Goal: Information Seeking & Learning: Learn about a topic

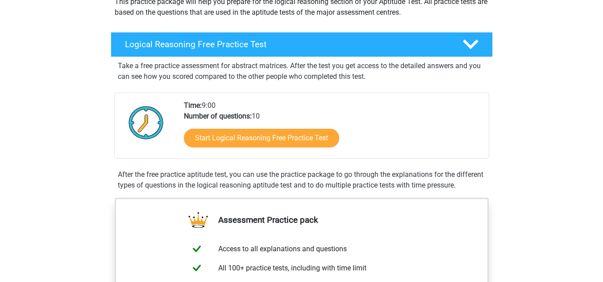
scroll to position [116, 0]
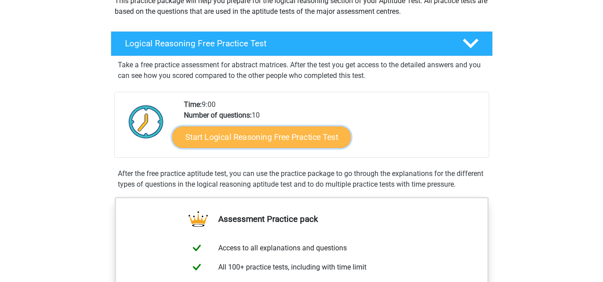
click at [234, 137] on link "Start Logical Reasoning Free Practice Test" at bounding box center [261, 136] width 178 height 21
click at [273, 144] on link "Start Logical Reasoning Free Practice Test" at bounding box center [261, 136] width 178 height 21
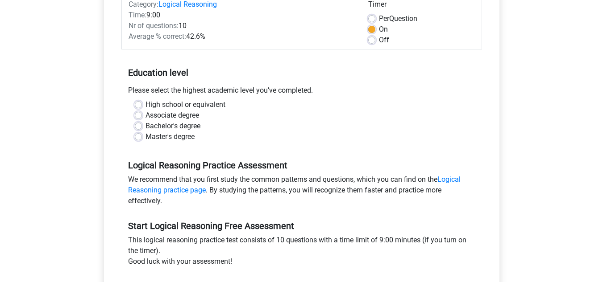
scroll to position [135, 0]
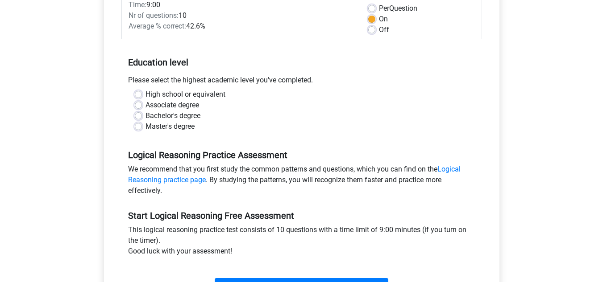
click at [145, 115] on label "Bachelor's degree" at bounding box center [172, 116] width 55 height 11
click at [137, 115] on input "Bachelor's degree" at bounding box center [138, 115] width 7 height 9
radio input "true"
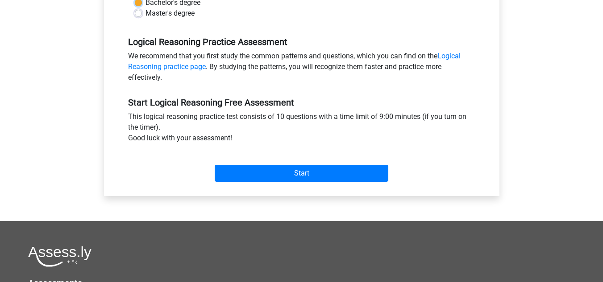
scroll to position [249, 0]
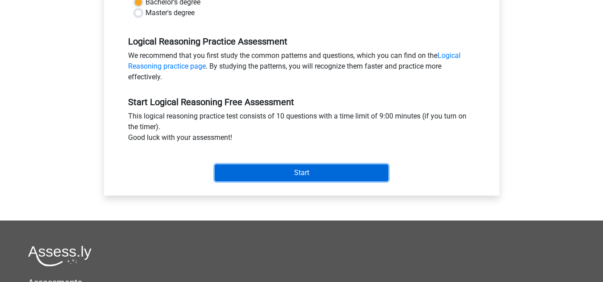
click at [286, 167] on input "Start" at bounding box center [302, 173] width 174 height 17
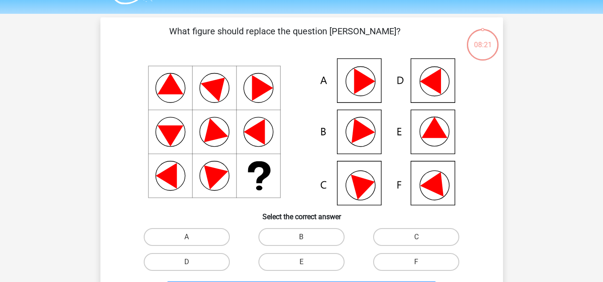
scroll to position [10, 0]
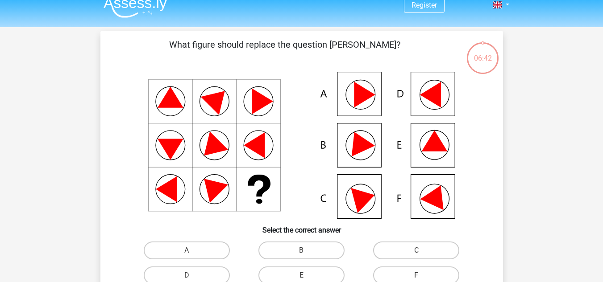
click at [440, 200] on icon at bounding box center [436, 195] width 32 height 30
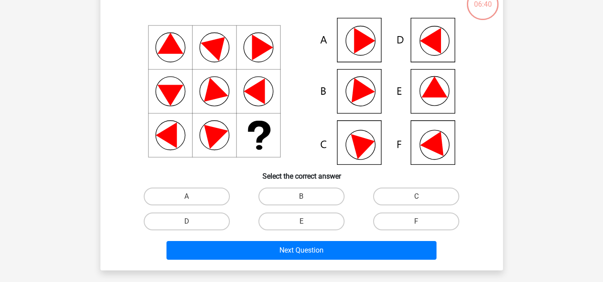
scroll to position [65, 0]
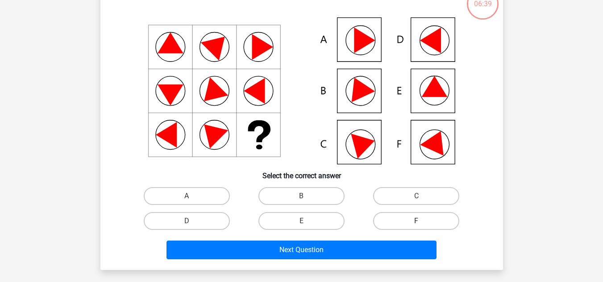
click at [423, 217] on label "F" at bounding box center [416, 221] width 86 height 18
click at [422, 221] on input "F" at bounding box center [419, 224] width 6 height 6
radio input "true"
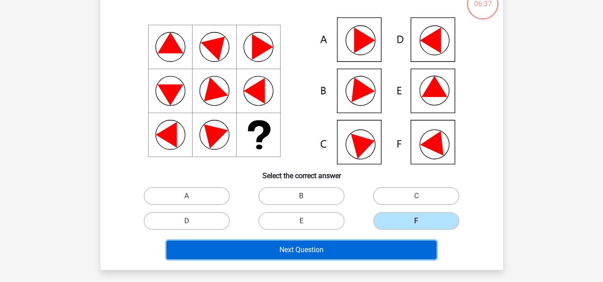
click at [359, 247] on button "Next Question" at bounding box center [301, 250] width 270 height 19
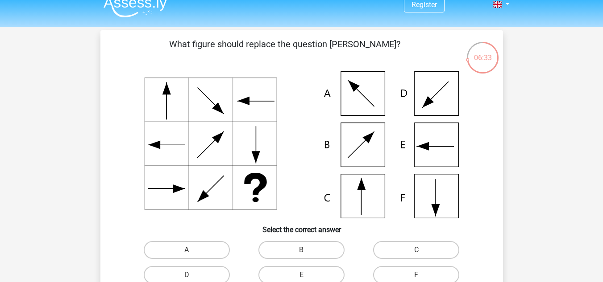
scroll to position [8, 0]
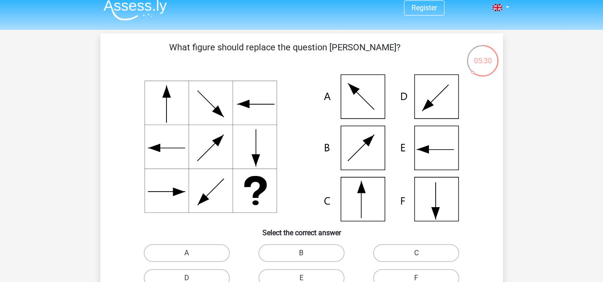
click at [363, 197] on icon at bounding box center [302, 148] width 360 height 147
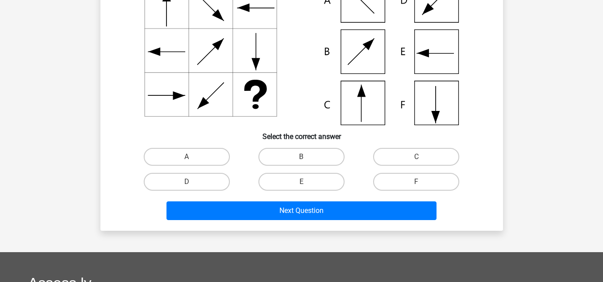
scroll to position [117, 0]
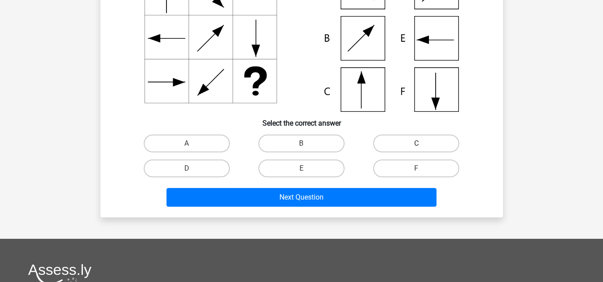
click at [413, 143] on label "C" at bounding box center [416, 144] width 86 height 18
click at [416, 144] on input "C" at bounding box center [419, 147] width 6 height 6
radio input "true"
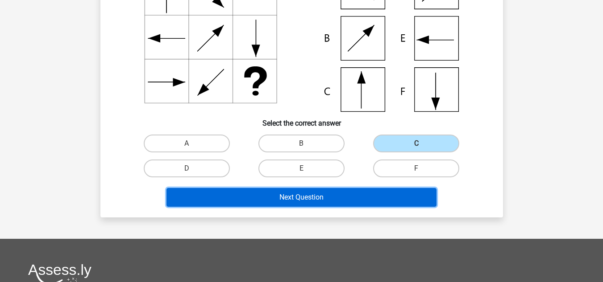
click at [326, 193] on button "Next Question" at bounding box center [301, 197] width 270 height 19
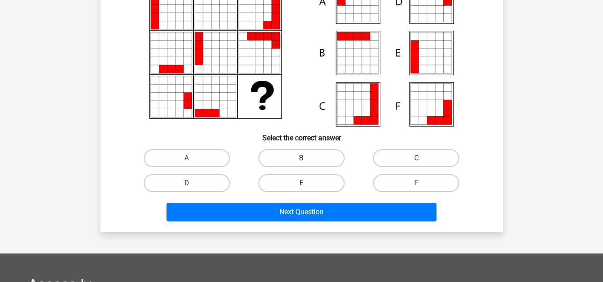
scroll to position [105, 0]
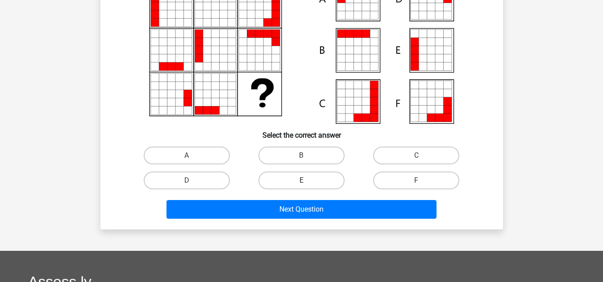
click at [326, 175] on label "E" at bounding box center [301, 181] width 86 height 18
click at [307, 181] on input "E" at bounding box center [304, 184] width 6 height 6
radio input "true"
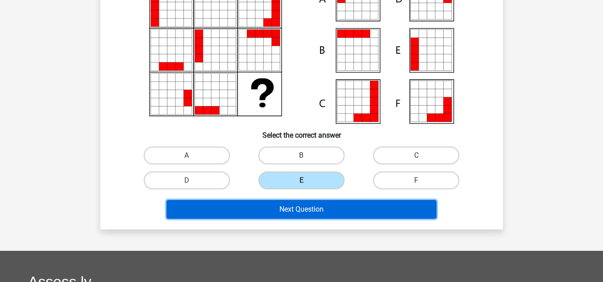
click at [303, 215] on button "Next Question" at bounding box center [301, 209] width 270 height 19
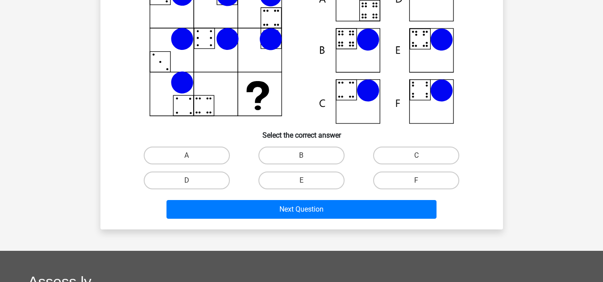
scroll to position [41, 0]
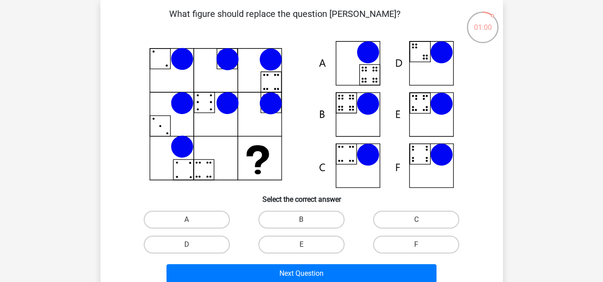
click at [360, 66] on icon at bounding box center [302, 114] width 360 height 147
click at [191, 220] on label "A" at bounding box center [187, 220] width 86 height 18
click at [191, 220] on input "A" at bounding box center [190, 223] width 6 height 6
radio input "true"
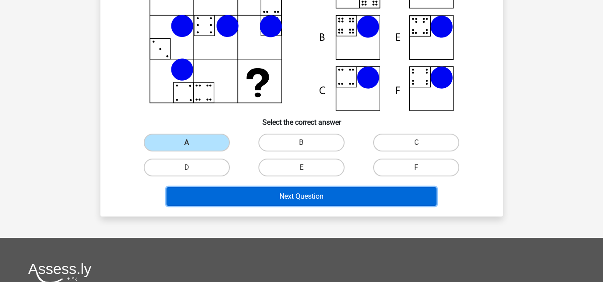
click at [310, 199] on button "Next Question" at bounding box center [301, 196] width 270 height 19
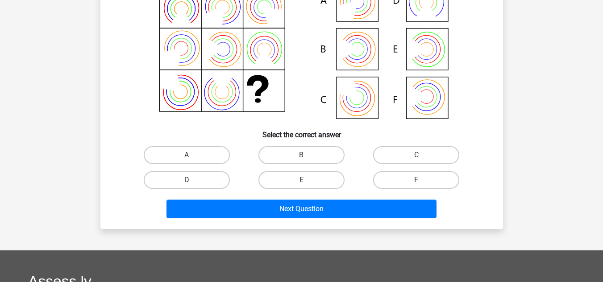
scroll to position [0, 0]
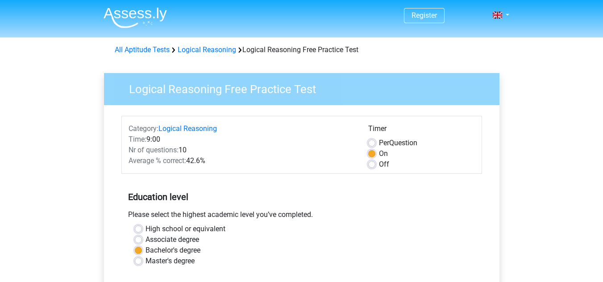
scroll to position [87, 0]
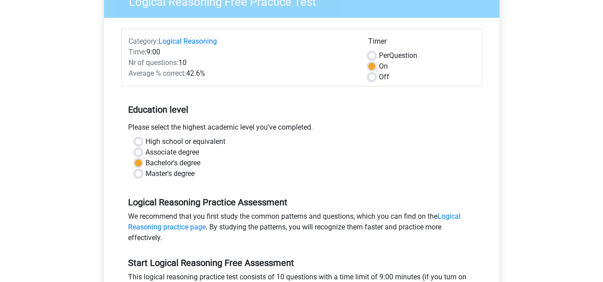
click at [142, 143] on div "High school or equivalent" at bounding box center [302, 142] width 334 height 11
click at [145, 141] on label "High school or equivalent" at bounding box center [185, 142] width 80 height 11
click at [138, 141] on input "High school or equivalent" at bounding box center [138, 141] width 7 height 9
radio input "true"
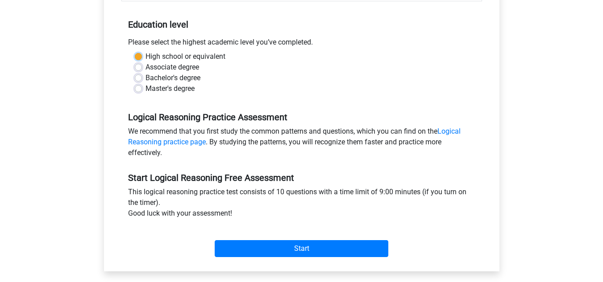
scroll to position [173, 0]
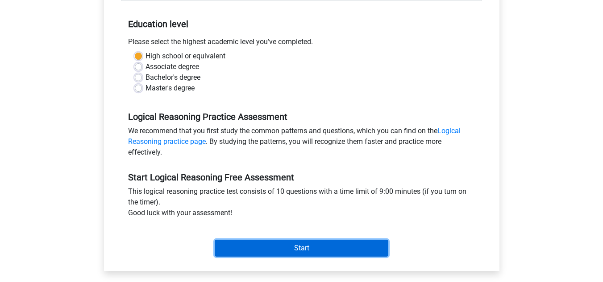
click at [311, 250] on input "Start" at bounding box center [302, 248] width 174 height 17
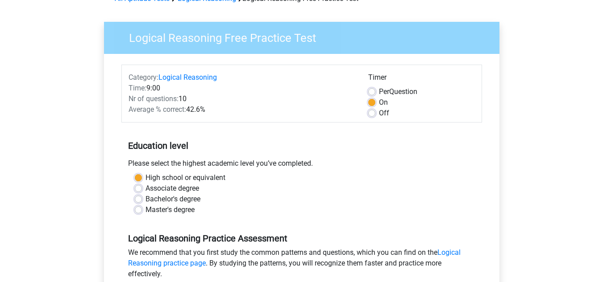
scroll to position [50, 0]
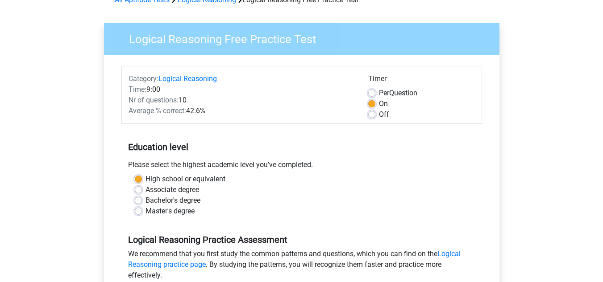
click at [145, 191] on label "Associate degree" at bounding box center [172, 190] width 54 height 11
click at [140, 191] on input "Associate degree" at bounding box center [138, 189] width 7 height 9
radio input "true"
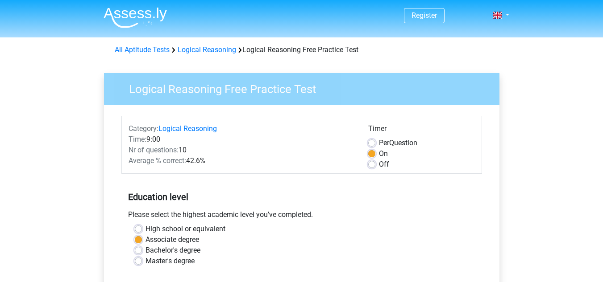
click at [379, 165] on label "Off" at bounding box center [384, 164] width 10 height 11
click at [371, 165] on input "Off" at bounding box center [371, 163] width 7 height 9
radio input "true"
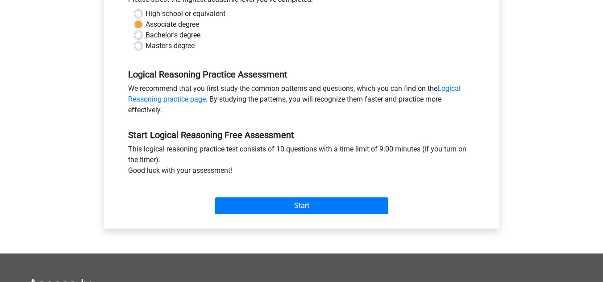
scroll to position [216, 0]
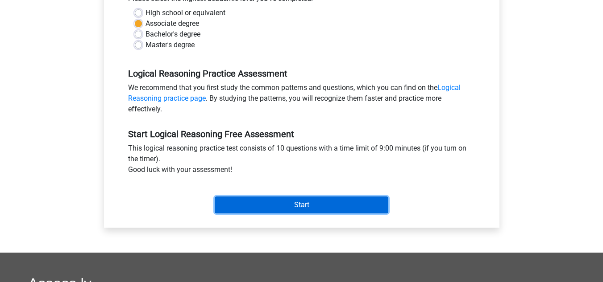
click at [323, 208] on input "Start" at bounding box center [302, 205] width 174 height 17
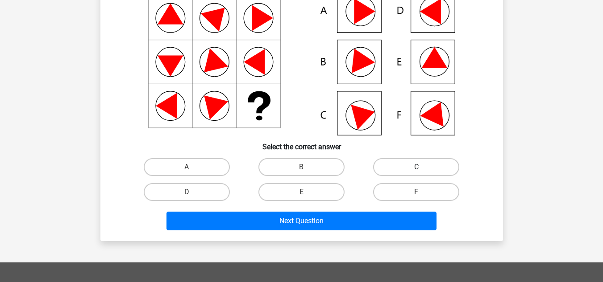
scroll to position [95, 0]
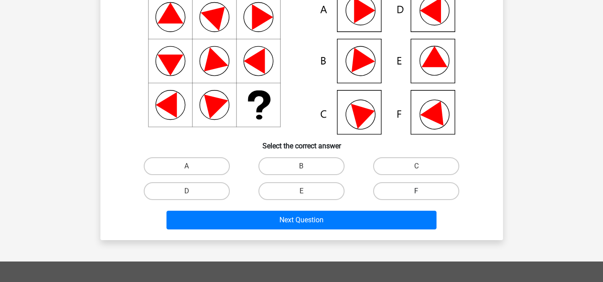
click at [420, 190] on label "F" at bounding box center [416, 192] width 86 height 18
click at [420, 191] on input "F" at bounding box center [419, 194] width 6 height 6
radio input "true"
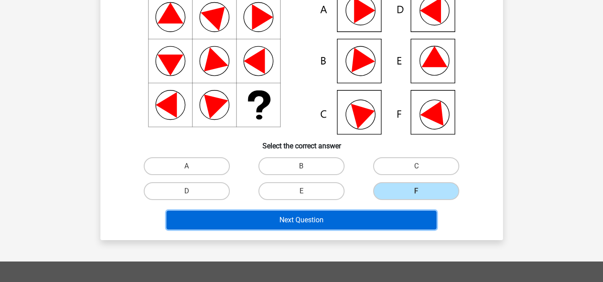
click at [355, 223] on button "Next Question" at bounding box center [301, 220] width 270 height 19
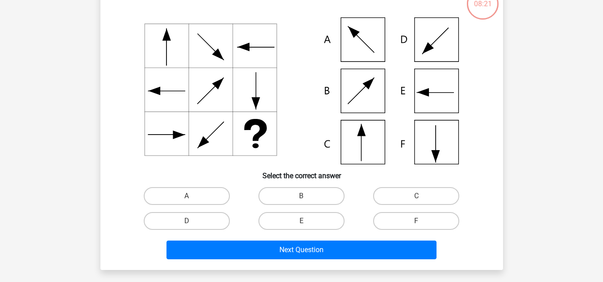
scroll to position [66, 0]
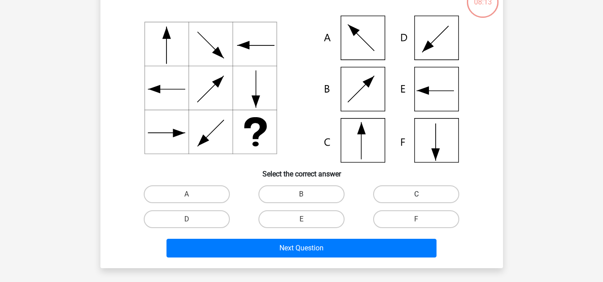
click at [404, 193] on label "C" at bounding box center [416, 195] width 86 height 18
click at [416, 195] on input "C" at bounding box center [419, 198] width 6 height 6
radio input "true"
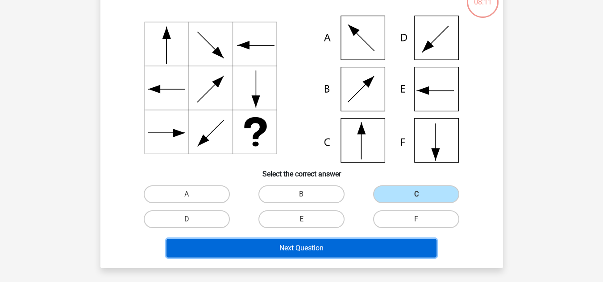
click at [327, 247] on button "Next Question" at bounding box center [301, 248] width 270 height 19
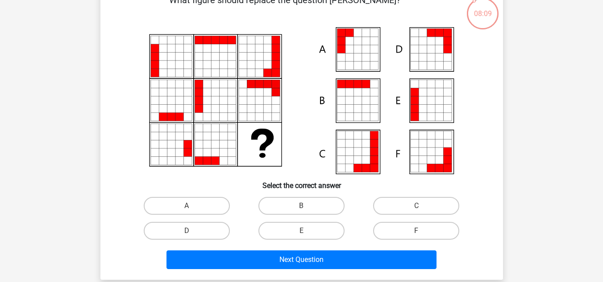
scroll to position [56, 0]
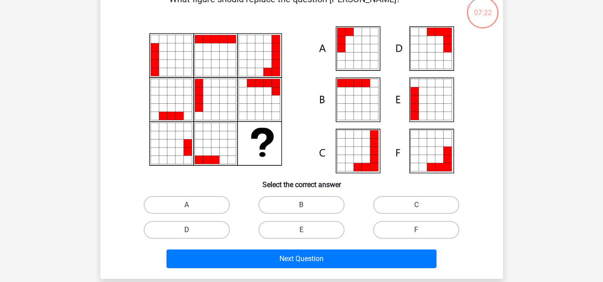
click at [199, 229] on label "D" at bounding box center [187, 230] width 86 height 18
click at [192, 230] on input "D" at bounding box center [190, 233] width 6 height 6
radio input "true"
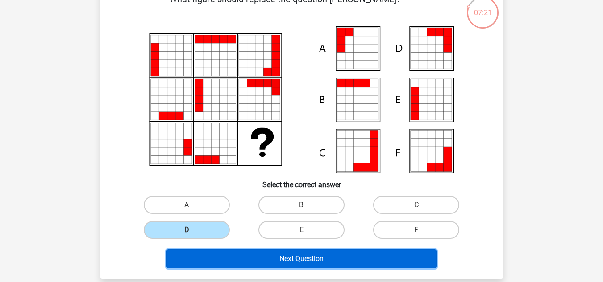
click at [281, 261] on button "Next Question" at bounding box center [301, 259] width 270 height 19
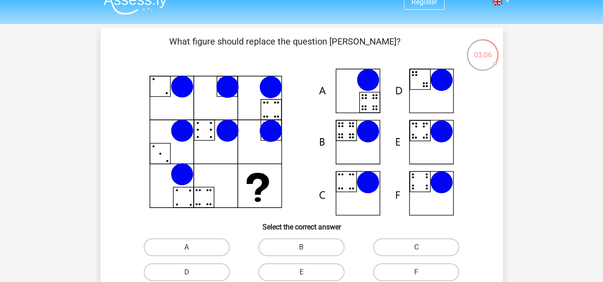
scroll to position [0, 0]
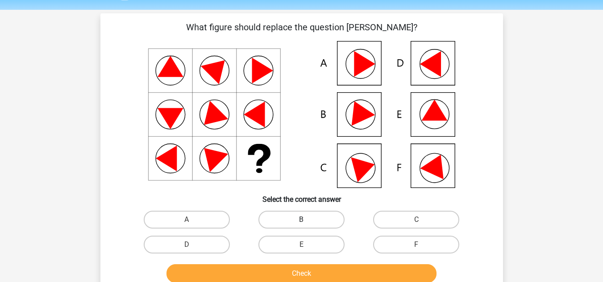
scroll to position [27, 0]
click at [317, 242] on label "E" at bounding box center [301, 245] width 86 height 18
click at [307, 245] on input "E" at bounding box center [304, 248] width 6 height 6
radio input "true"
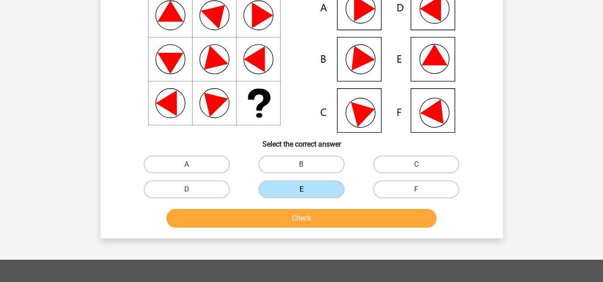
scroll to position [83, 0]
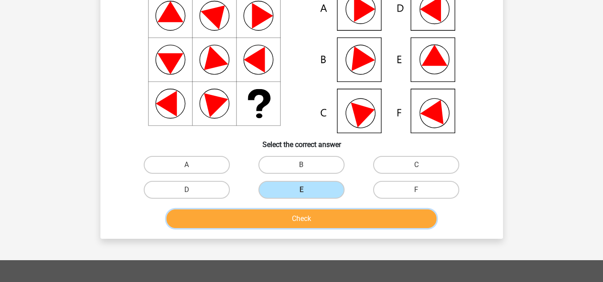
click at [326, 220] on button "Check" at bounding box center [301, 219] width 270 height 19
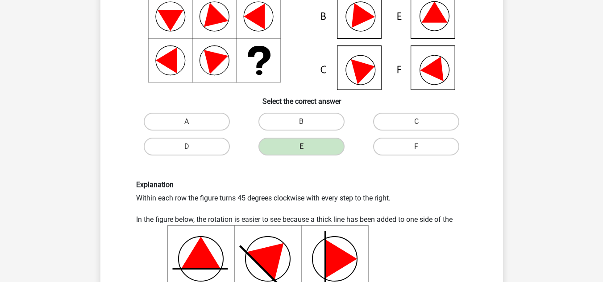
scroll to position [127, 0]
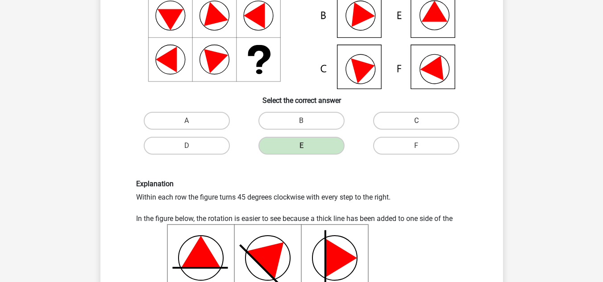
click at [402, 126] on label "C" at bounding box center [416, 121] width 86 height 18
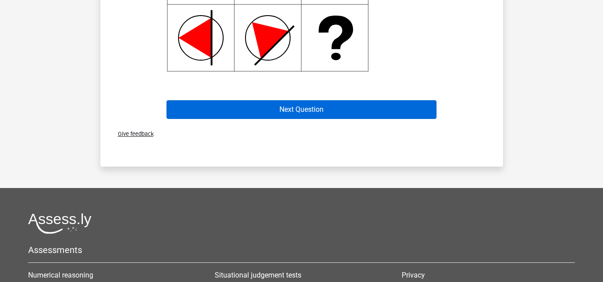
scroll to position [484, 0]
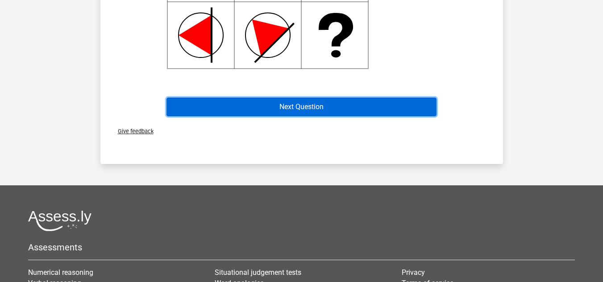
click at [339, 104] on button "Next Question" at bounding box center [301, 107] width 270 height 19
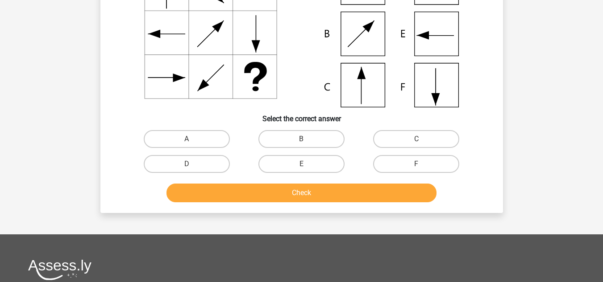
scroll to position [111, 0]
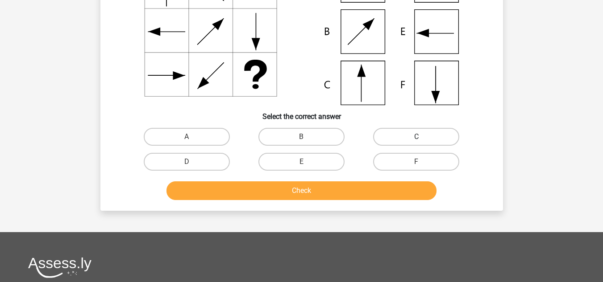
click at [425, 141] on label "C" at bounding box center [416, 137] width 86 height 18
click at [422, 141] on input "C" at bounding box center [419, 140] width 6 height 6
radio input "true"
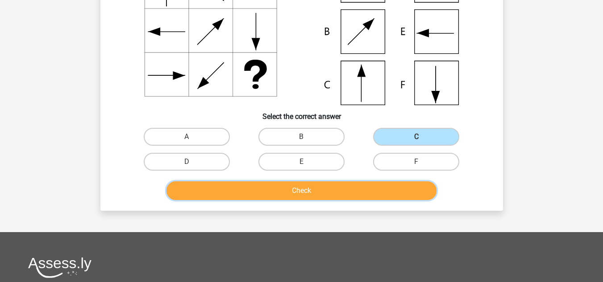
click at [324, 189] on button "Check" at bounding box center [301, 191] width 270 height 19
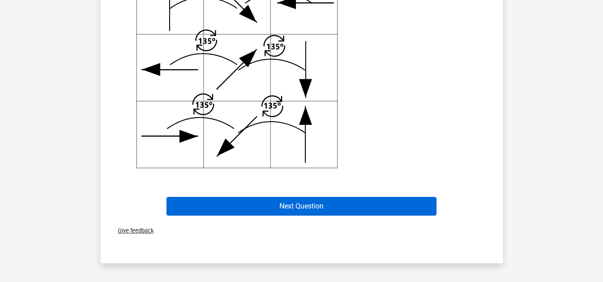
scroll to position [374, 0]
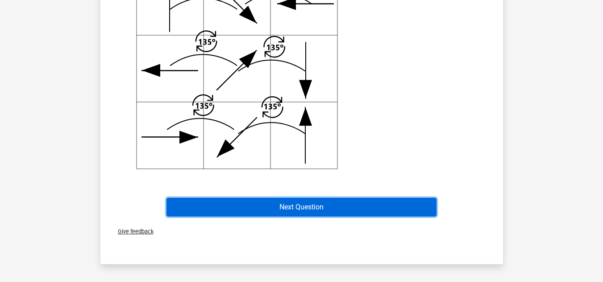
click at [289, 209] on button "Next Question" at bounding box center [301, 207] width 270 height 19
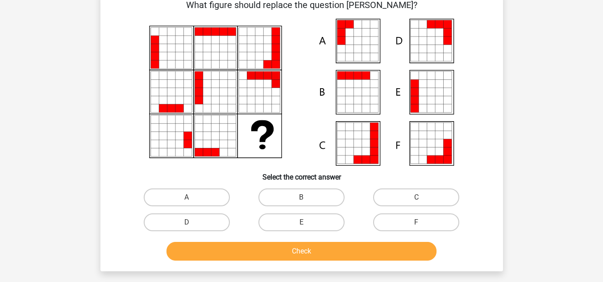
scroll to position [50, 0]
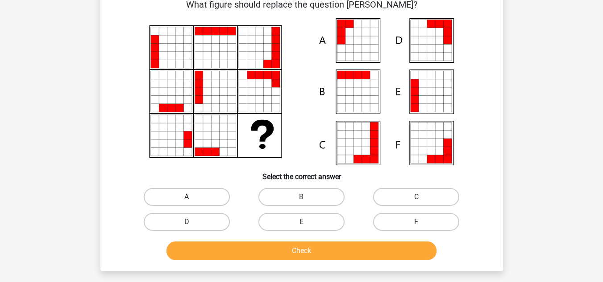
click at [214, 194] on label "A" at bounding box center [187, 197] width 86 height 18
click at [192, 197] on input "A" at bounding box center [190, 200] width 6 height 6
radio input "true"
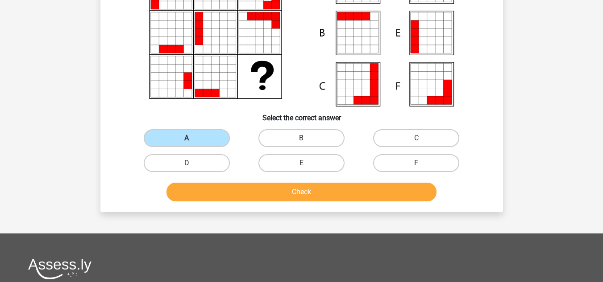
scroll to position [113, 0]
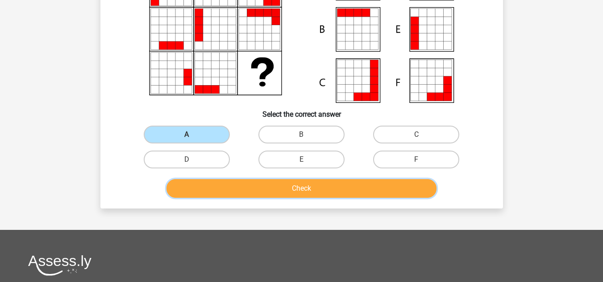
click at [307, 186] on button "Check" at bounding box center [301, 188] width 270 height 19
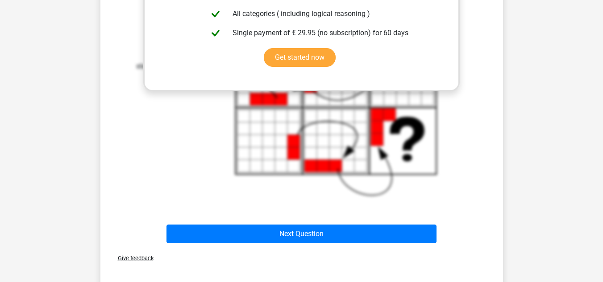
scroll to position [435, 0]
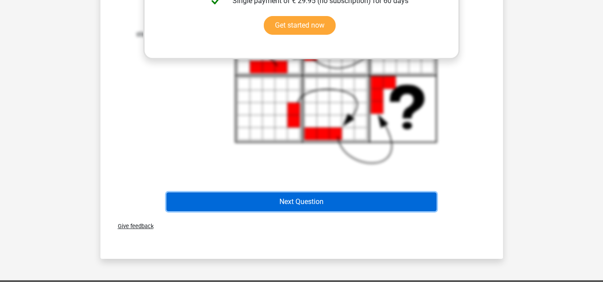
click at [311, 209] on button "Next Question" at bounding box center [301, 202] width 270 height 19
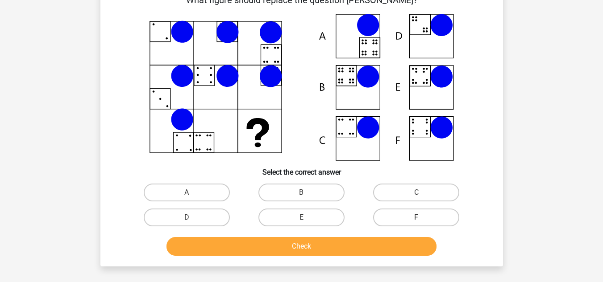
scroll to position [55, 0]
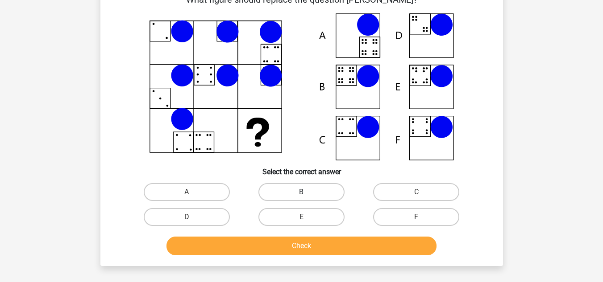
click at [291, 194] on label "B" at bounding box center [301, 192] width 86 height 18
click at [301, 194] on input "B" at bounding box center [304, 195] width 6 height 6
radio input "true"
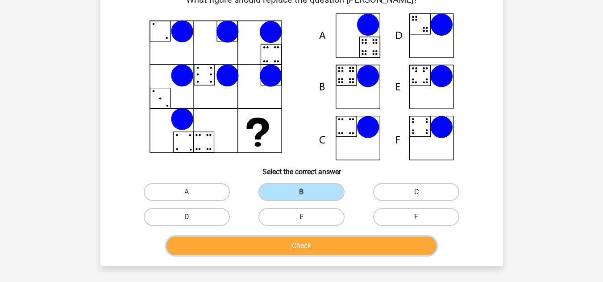
click at [299, 238] on button "Check" at bounding box center [301, 246] width 270 height 19
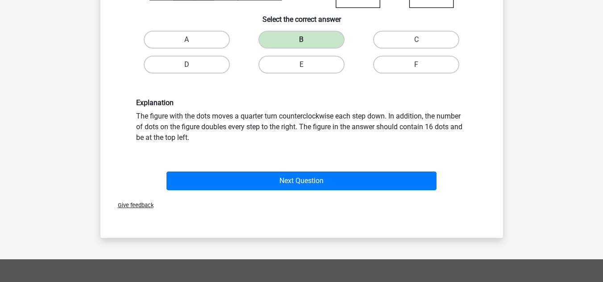
scroll to position [210, 0]
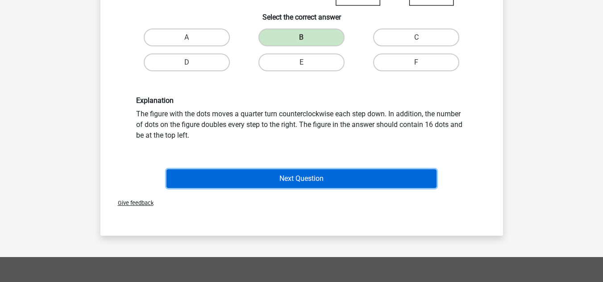
click at [296, 178] on button "Next Question" at bounding box center [301, 179] width 270 height 19
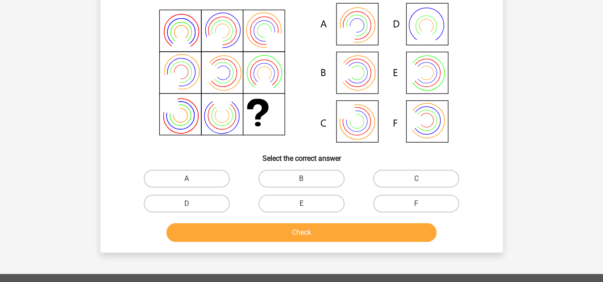
scroll to position [41, 0]
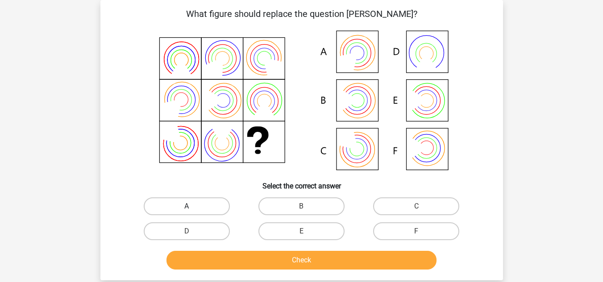
click at [180, 212] on label "A" at bounding box center [187, 207] width 86 height 18
click at [187, 212] on input "A" at bounding box center [190, 210] width 6 height 6
radio input "true"
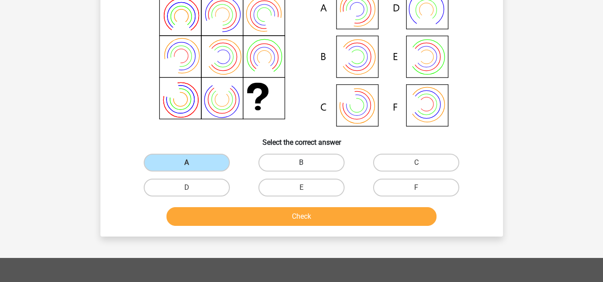
scroll to position [87, 0]
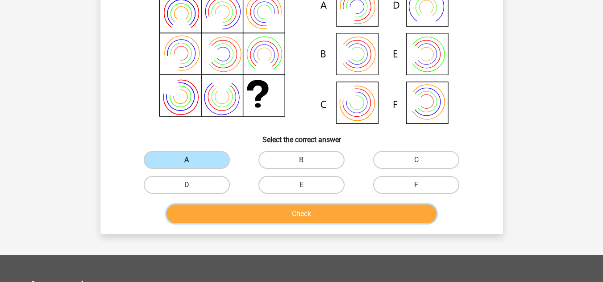
click at [302, 213] on button "Check" at bounding box center [301, 214] width 270 height 19
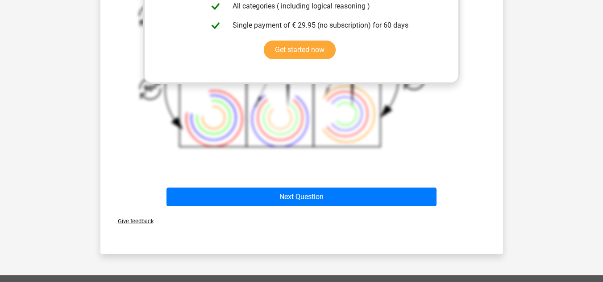
scroll to position [411, 0]
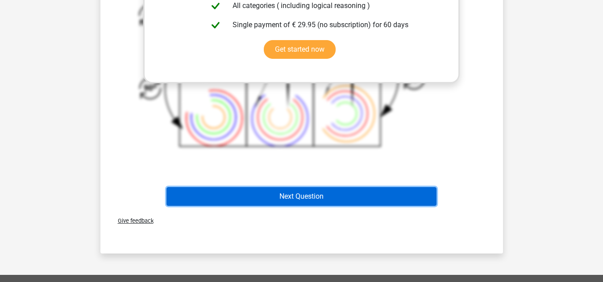
click at [305, 196] on button "Next Question" at bounding box center [301, 196] width 270 height 19
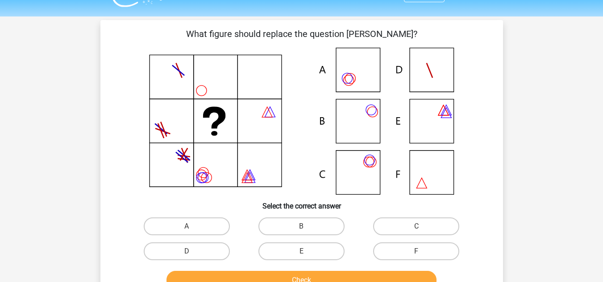
scroll to position [0, 0]
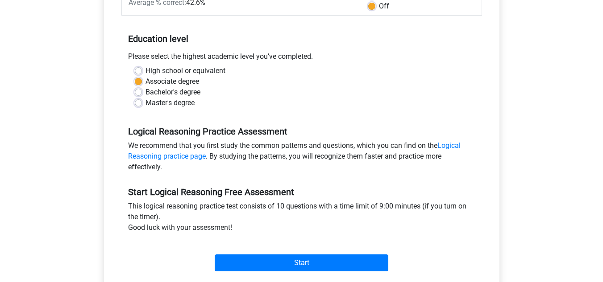
scroll to position [158, 0]
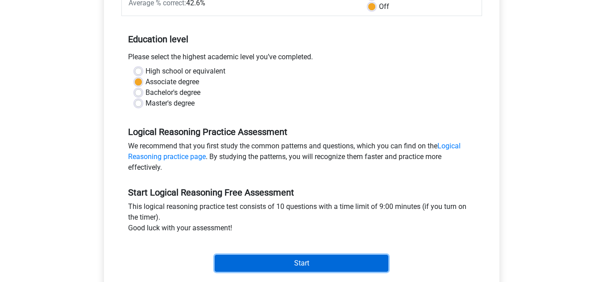
click at [273, 266] on input "Start" at bounding box center [302, 263] width 174 height 17
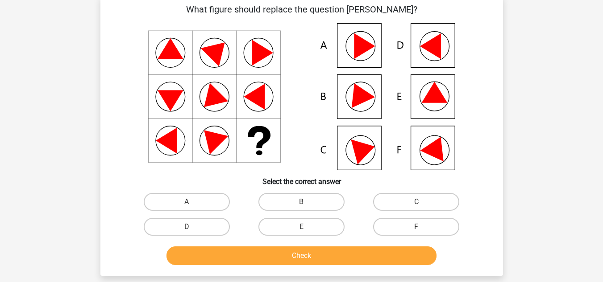
scroll to position [43, 0]
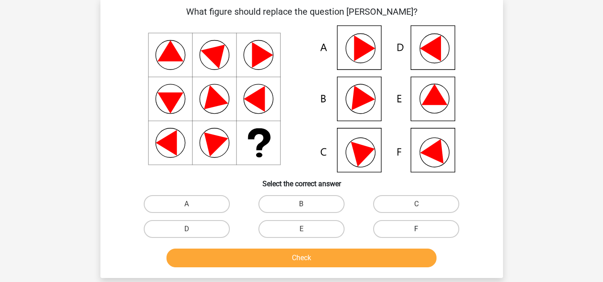
click at [429, 229] on label "F" at bounding box center [416, 229] width 86 height 18
click at [422, 229] on input "F" at bounding box center [419, 232] width 6 height 6
radio input "true"
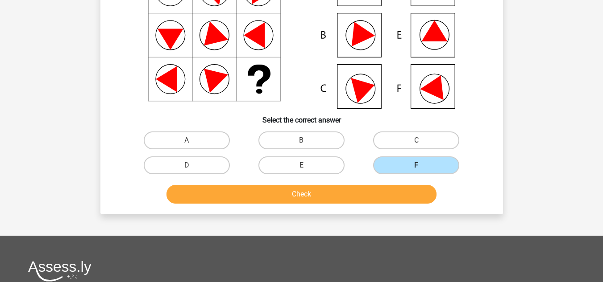
scroll to position [108, 0]
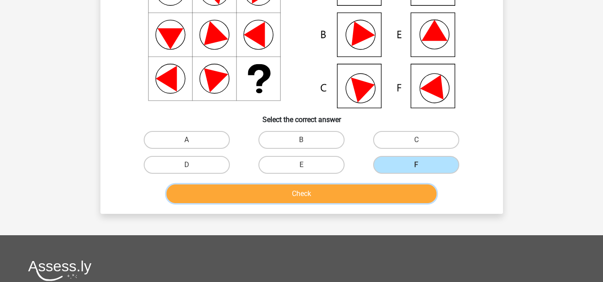
click at [349, 185] on button "Check" at bounding box center [301, 194] width 270 height 19
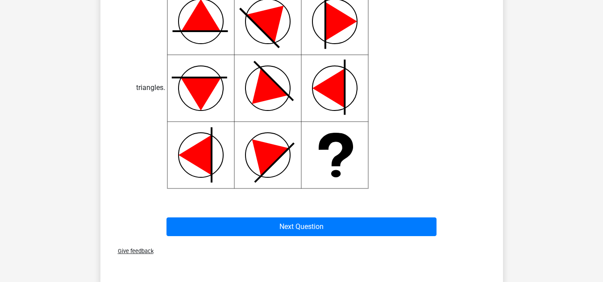
scroll to position [365, 0]
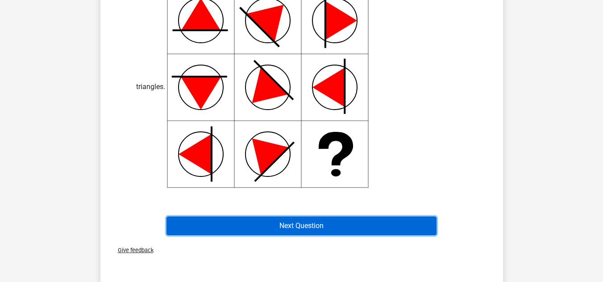
click at [284, 223] on button "Next Question" at bounding box center [301, 226] width 270 height 19
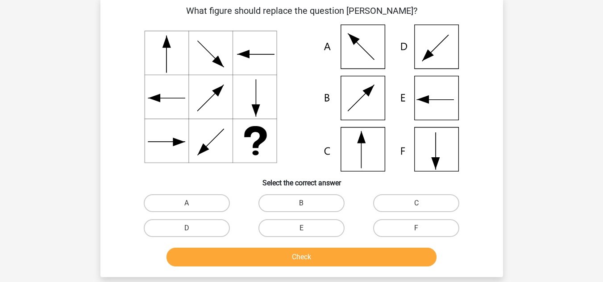
scroll to position [41, 0]
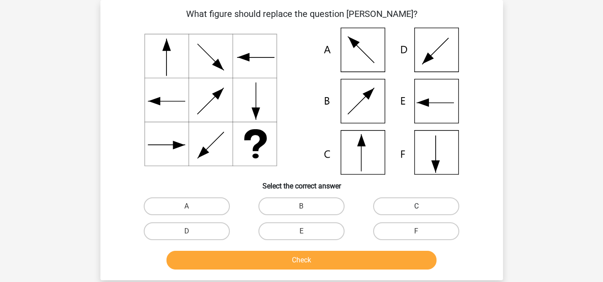
click at [379, 210] on label "C" at bounding box center [416, 207] width 86 height 18
click at [416, 210] on input "C" at bounding box center [419, 210] width 6 height 6
radio input "true"
click at [316, 256] on button "Check" at bounding box center [301, 260] width 270 height 19
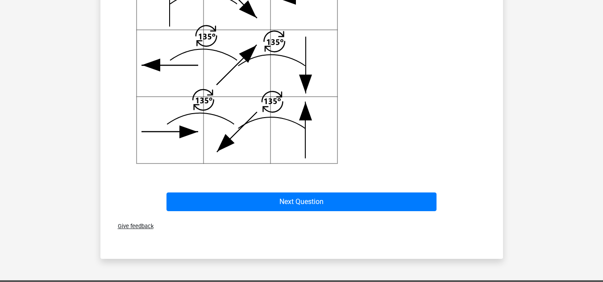
scroll to position [381, 0]
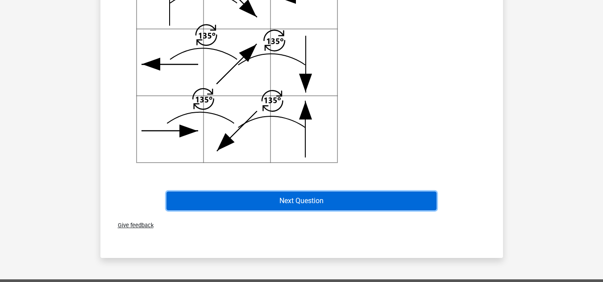
click at [324, 206] on button "Next Question" at bounding box center [301, 201] width 270 height 19
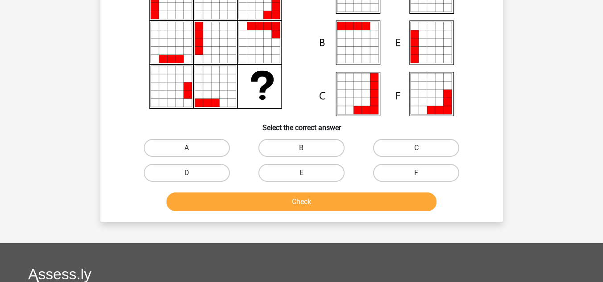
scroll to position [41, 0]
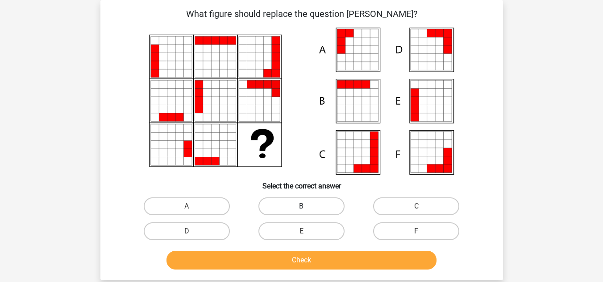
click at [310, 206] on label "B" at bounding box center [301, 207] width 86 height 18
click at [307, 207] on input "B" at bounding box center [304, 210] width 6 height 6
radio input "true"
click at [311, 264] on button "Check" at bounding box center [301, 260] width 270 height 19
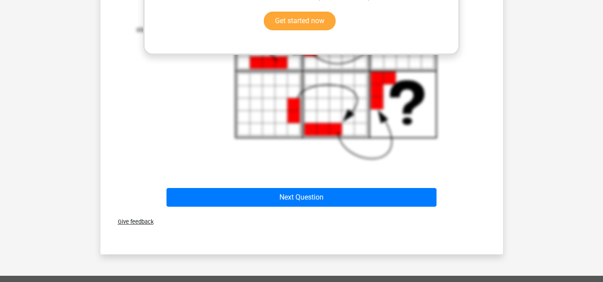
scroll to position [441, 0]
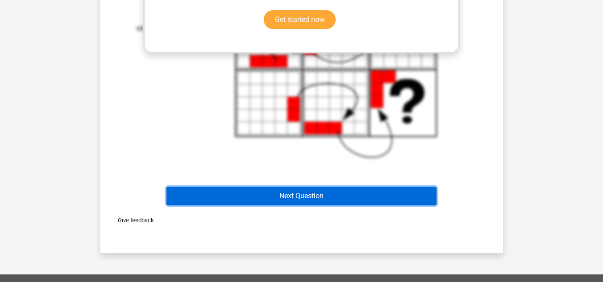
click at [303, 203] on button "Next Question" at bounding box center [301, 196] width 270 height 19
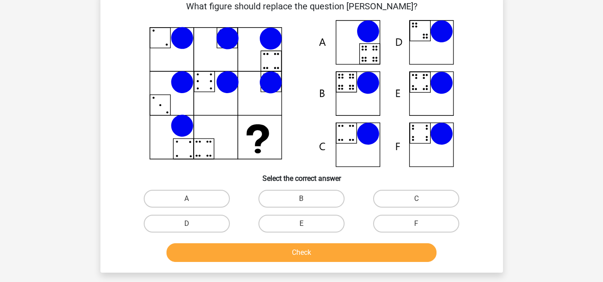
scroll to position [41, 0]
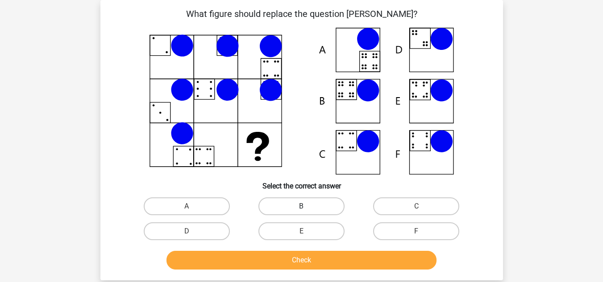
click at [288, 211] on label "B" at bounding box center [301, 207] width 86 height 18
click at [301, 211] on input "B" at bounding box center [304, 210] width 6 height 6
radio input "true"
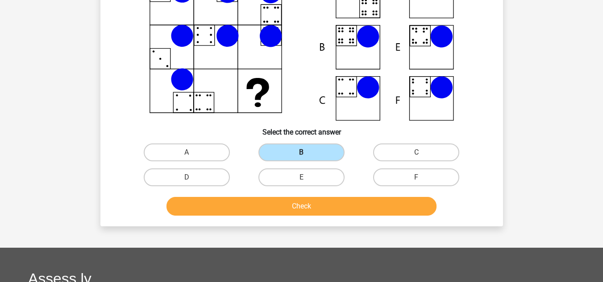
scroll to position [96, 0]
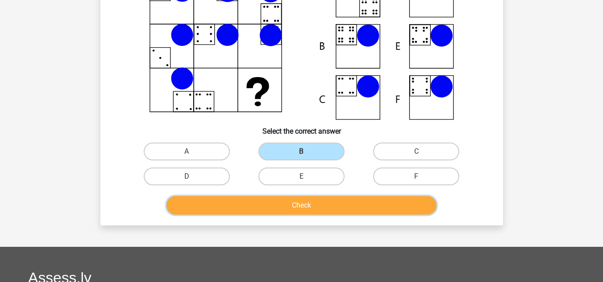
click at [308, 206] on button "Check" at bounding box center [301, 205] width 270 height 19
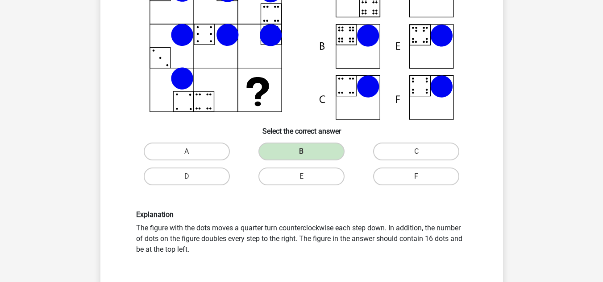
scroll to position [282, 0]
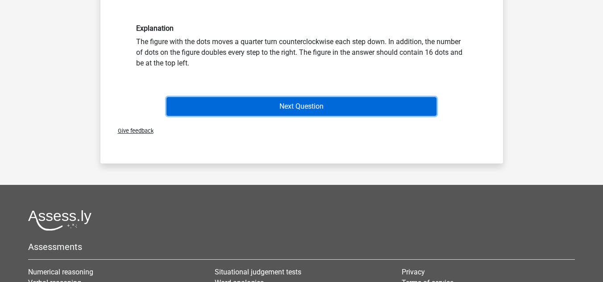
click at [316, 102] on button "Next Question" at bounding box center [301, 106] width 270 height 19
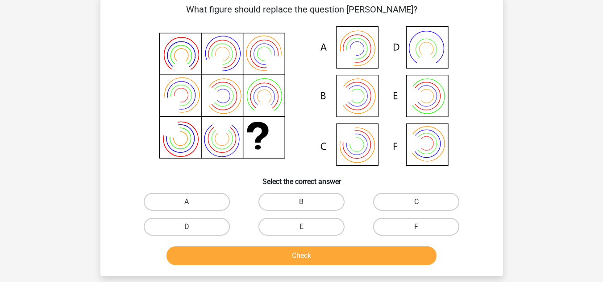
scroll to position [41, 0]
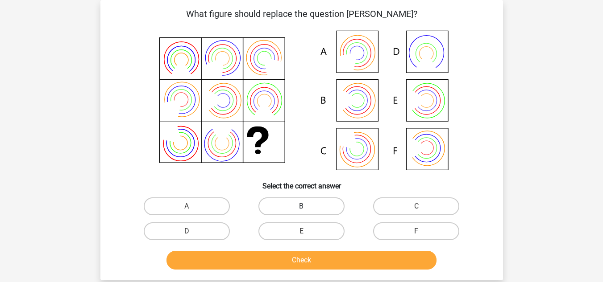
click at [302, 205] on label "B" at bounding box center [301, 207] width 86 height 18
click at [302, 207] on input "B" at bounding box center [304, 210] width 6 height 6
radio input "true"
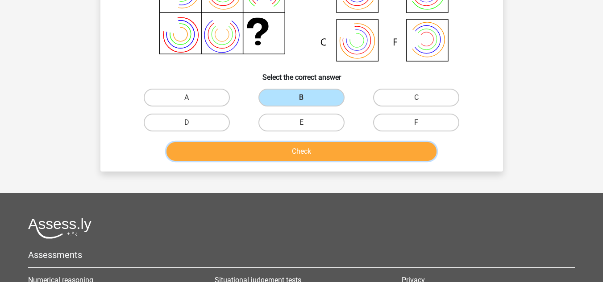
click at [311, 153] on button "Check" at bounding box center [301, 151] width 270 height 19
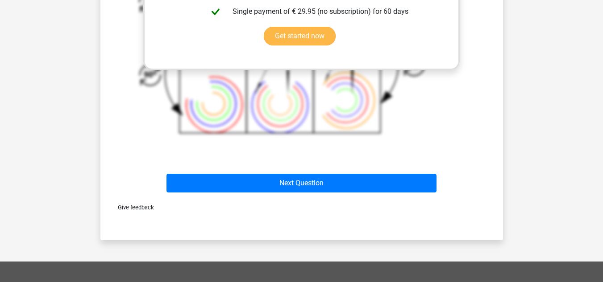
scroll to position [425, 0]
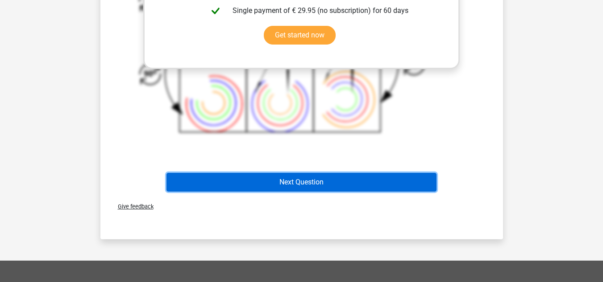
click at [303, 180] on button "Next Question" at bounding box center [301, 182] width 270 height 19
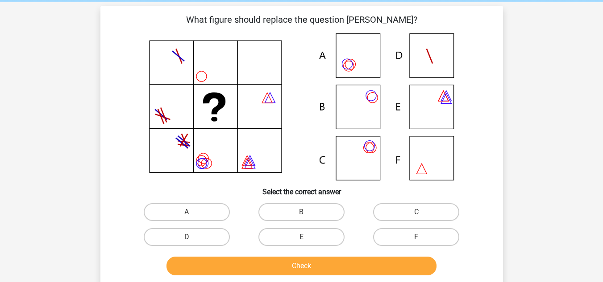
scroll to position [30, 0]
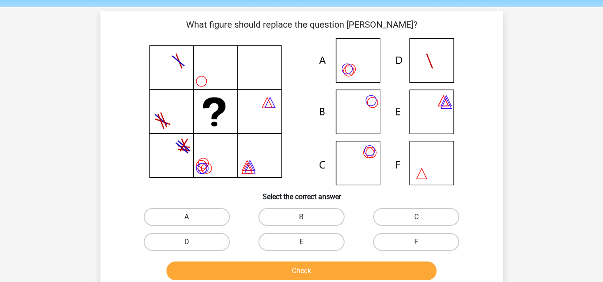
click at [191, 214] on label "A" at bounding box center [187, 217] width 86 height 18
click at [191, 217] on input "A" at bounding box center [190, 220] width 6 height 6
radio input "true"
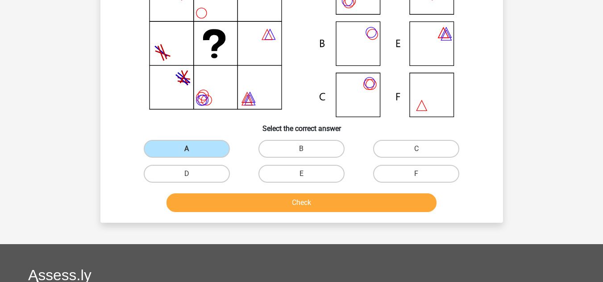
scroll to position [99, 0]
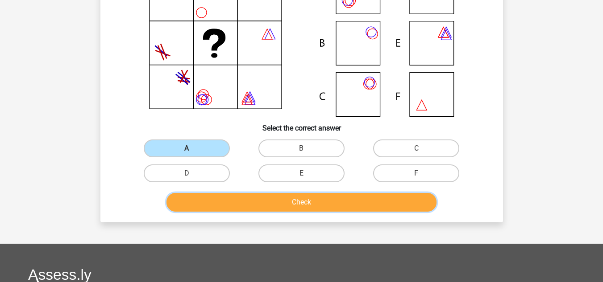
click at [279, 204] on button "Check" at bounding box center [301, 202] width 270 height 19
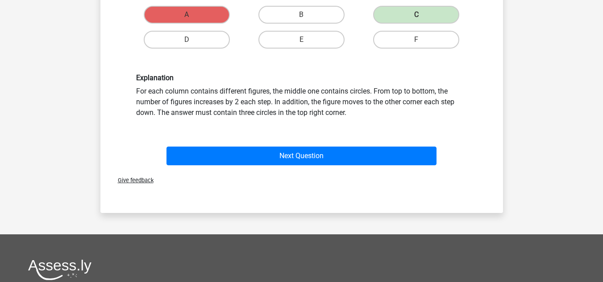
scroll to position [234, 0]
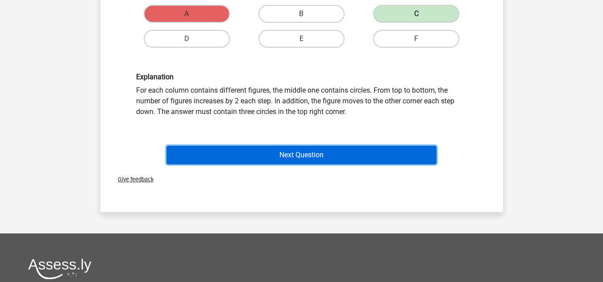
click at [305, 162] on button "Next Question" at bounding box center [301, 155] width 270 height 19
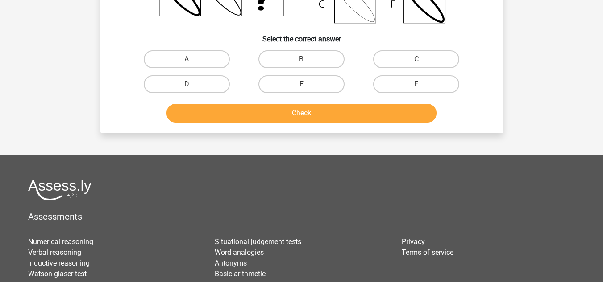
scroll to position [41, 0]
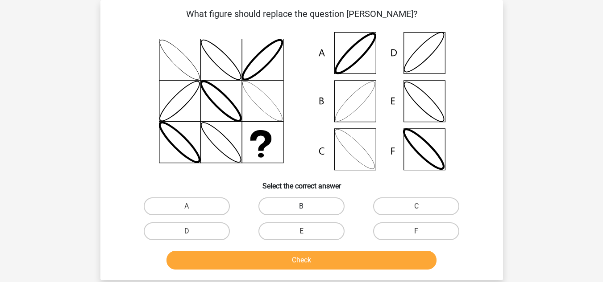
click at [297, 210] on label "B" at bounding box center [301, 207] width 86 height 18
click at [301, 210] on input "B" at bounding box center [304, 210] width 6 height 6
radio input "true"
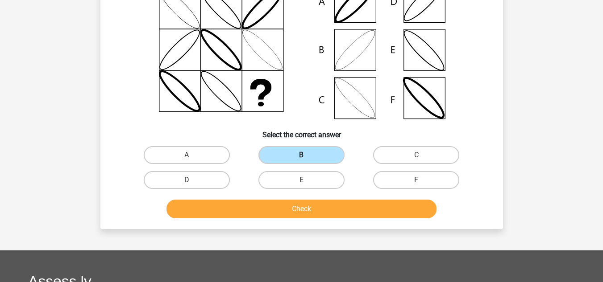
scroll to position [94, 0]
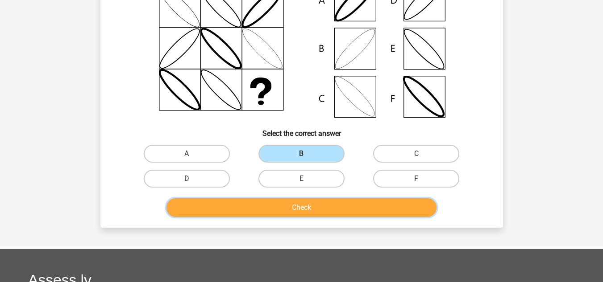
click at [302, 210] on button "Check" at bounding box center [301, 208] width 270 height 19
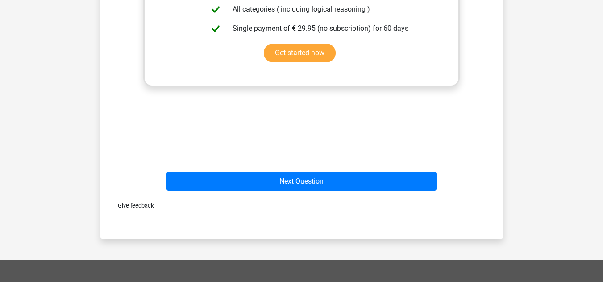
scroll to position [408, 0]
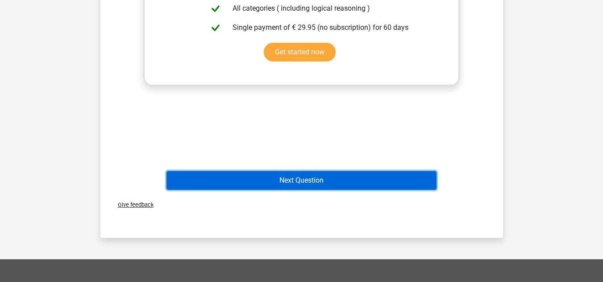
click at [312, 183] on button "Next Question" at bounding box center [301, 180] width 270 height 19
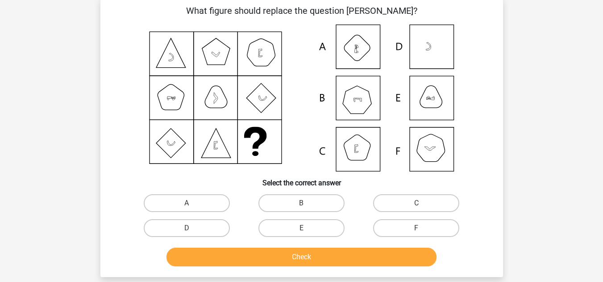
scroll to position [41, 0]
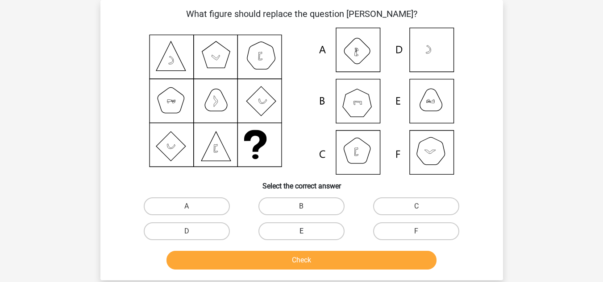
click at [287, 232] on label "E" at bounding box center [301, 232] width 86 height 18
click at [301, 232] on input "E" at bounding box center [304, 235] width 6 height 6
radio input "true"
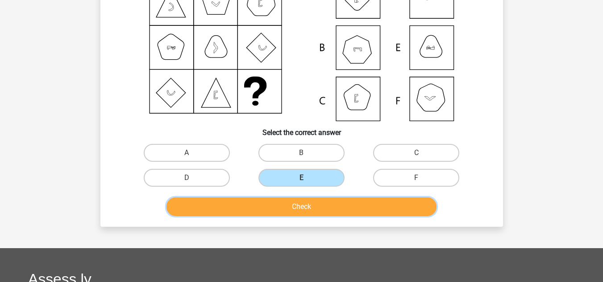
click at [303, 202] on button "Check" at bounding box center [301, 207] width 270 height 19
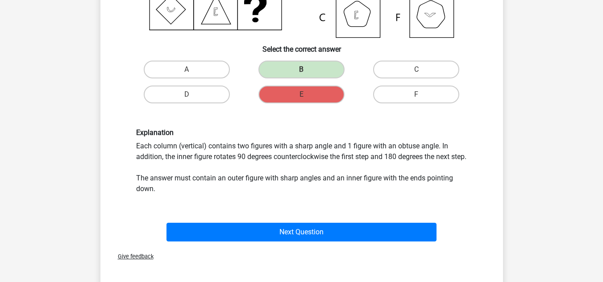
scroll to position [178, 0]
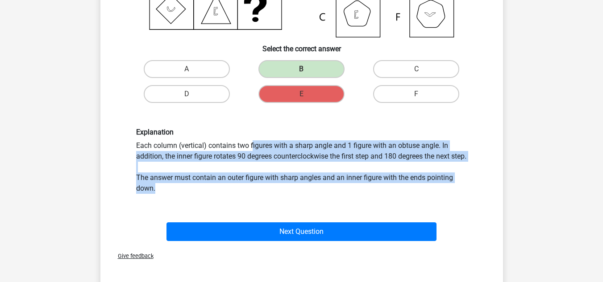
drag, startPoint x: 138, startPoint y: 145, endPoint x: 165, endPoint y: 203, distance: 63.3
click at [165, 194] on div "Explanation Each column (vertical) contains two figures with a sharp angle and …" at bounding box center [301, 161] width 344 height 66
copy div "Each column (vertical) contains two figures with a sharp angle and 1 figure wit…"
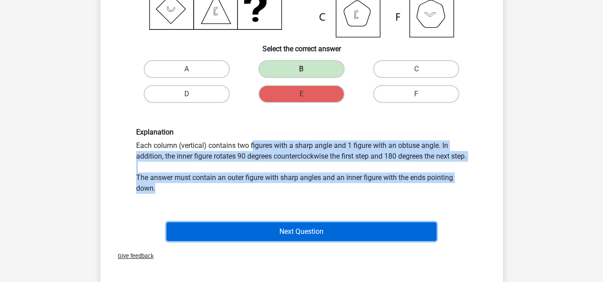
click at [319, 237] on button "Next Question" at bounding box center [301, 232] width 270 height 19
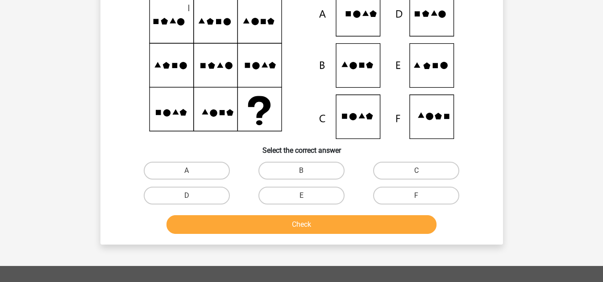
scroll to position [78, 0]
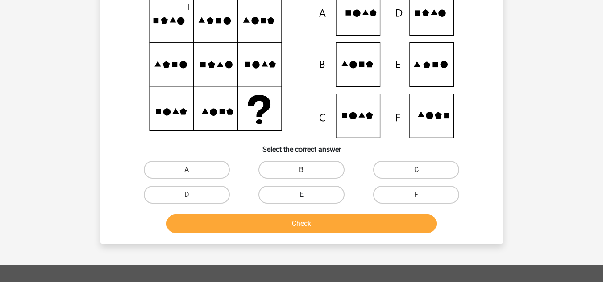
click at [298, 192] on label "E" at bounding box center [301, 195] width 86 height 18
click at [301, 195] on input "E" at bounding box center [304, 198] width 6 height 6
radio input "true"
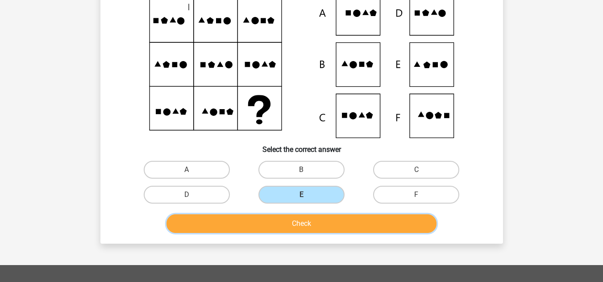
click at [306, 227] on button "Check" at bounding box center [301, 224] width 270 height 19
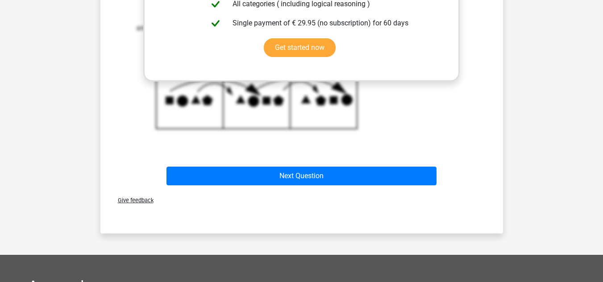
scroll to position [413, 0]
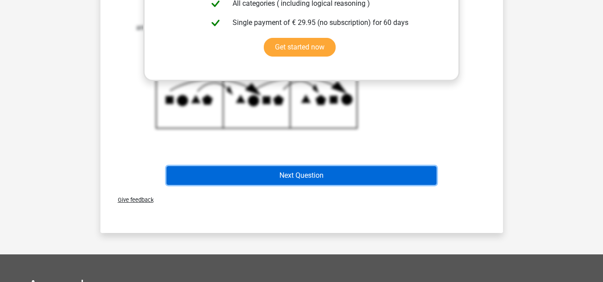
click at [306, 175] on button "Next Question" at bounding box center [301, 175] width 270 height 19
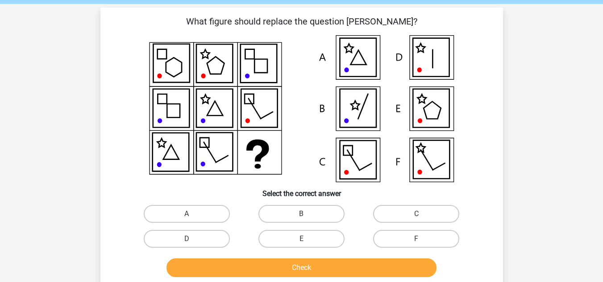
scroll to position [14, 0]
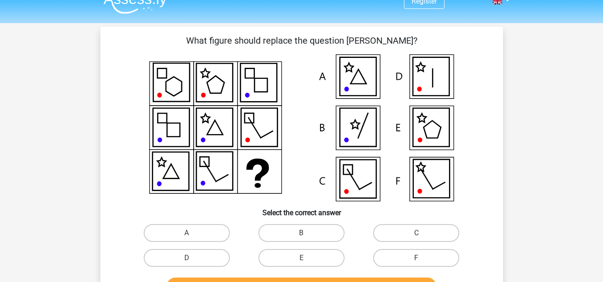
click at [363, 129] on icon at bounding box center [358, 127] width 36 height 38
click at [307, 235] on label "B" at bounding box center [301, 233] width 86 height 18
click at [307, 235] on input "B" at bounding box center [304, 236] width 6 height 6
radio input "true"
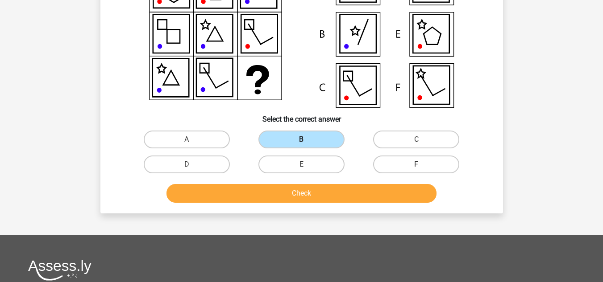
scroll to position [109, 0]
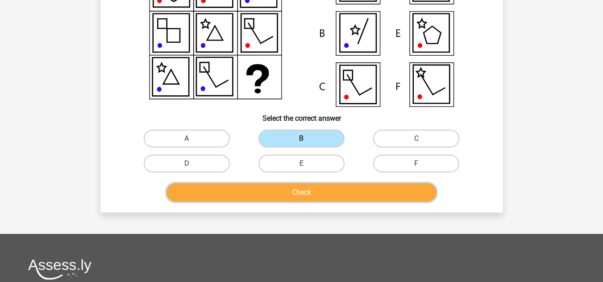
click at [331, 200] on button "Check" at bounding box center [301, 192] width 270 height 19
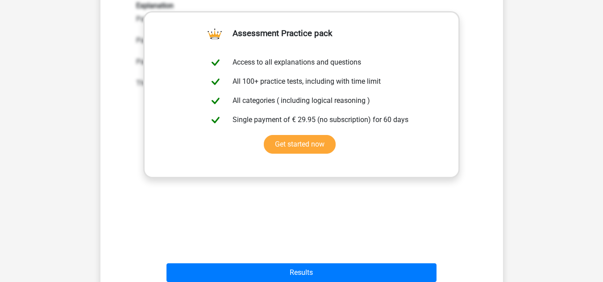
scroll to position [396, 0]
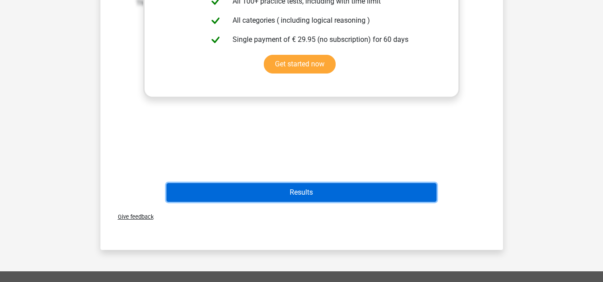
click at [297, 192] on button "Results" at bounding box center [301, 192] width 270 height 19
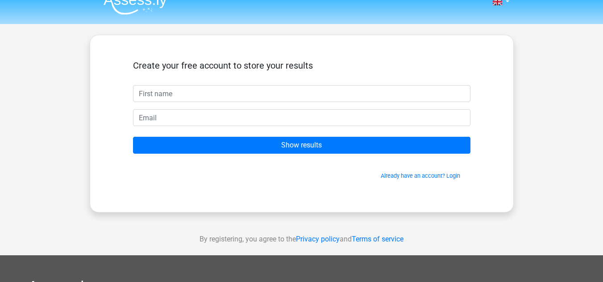
scroll to position [6, 0]
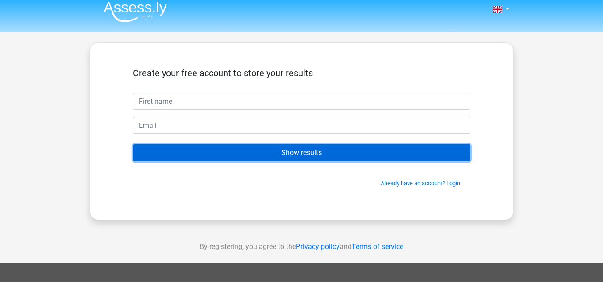
click at [282, 153] on input "Show results" at bounding box center [301, 153] width 337 height 17
